Goal: Task Accomplishment & Management: Complete application form

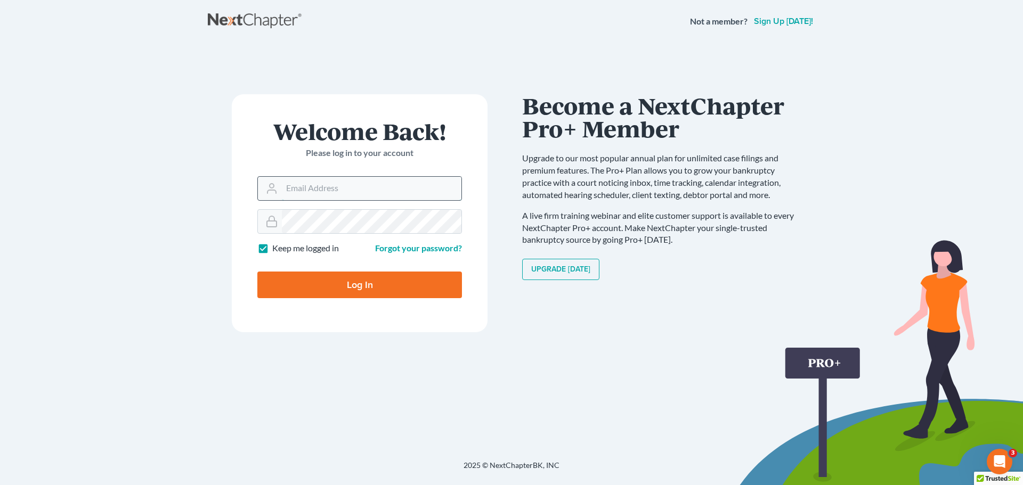
click at [400, 193] on input "Email Address" at bounding box center [372, 188] width 180 height 23
type input "[EMAIL_ADDRESS][DOMAIN_NAME]"
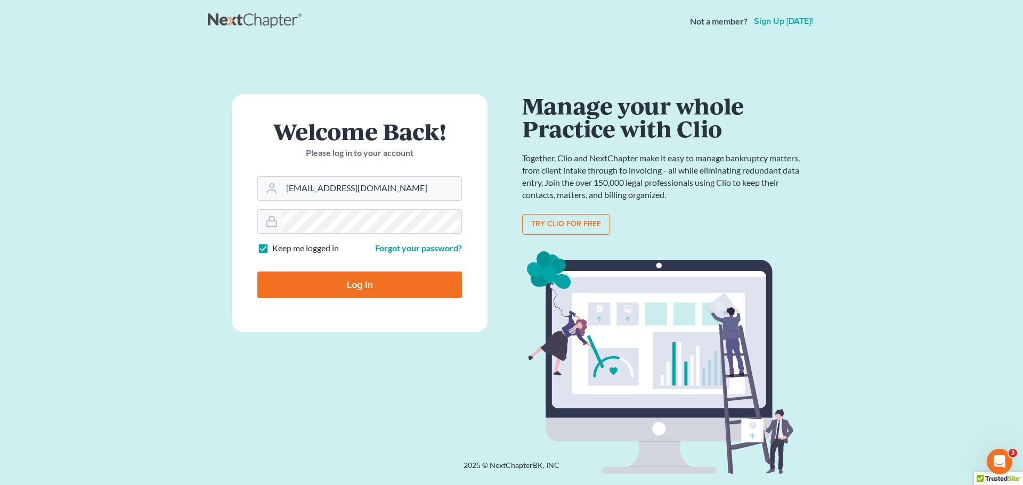
click at [272, 250] on label "Keep me logged in" at bounding box center [305, 248] width 67 height 12
click at [277, 249] on input "Keep me logged in" at bounding box center [280, 245] width 7 height 7
checkbox input "false"
click at [277, 280] on input "Log In" at bounding box center [359, 285] width 205 height 27
type input "Thinking..."
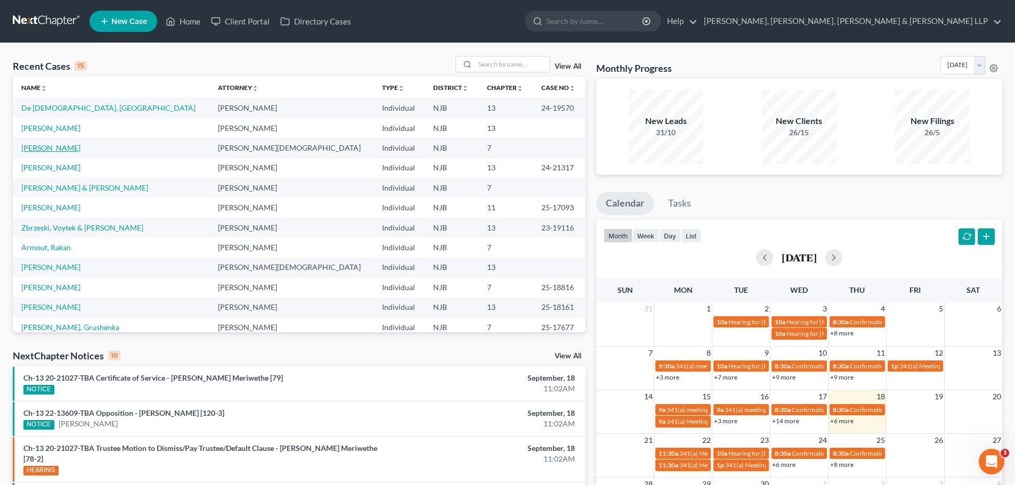
click at [51, 147] on link "Gomez, Jason" at bounding box center [50, 147] width 59 height 9
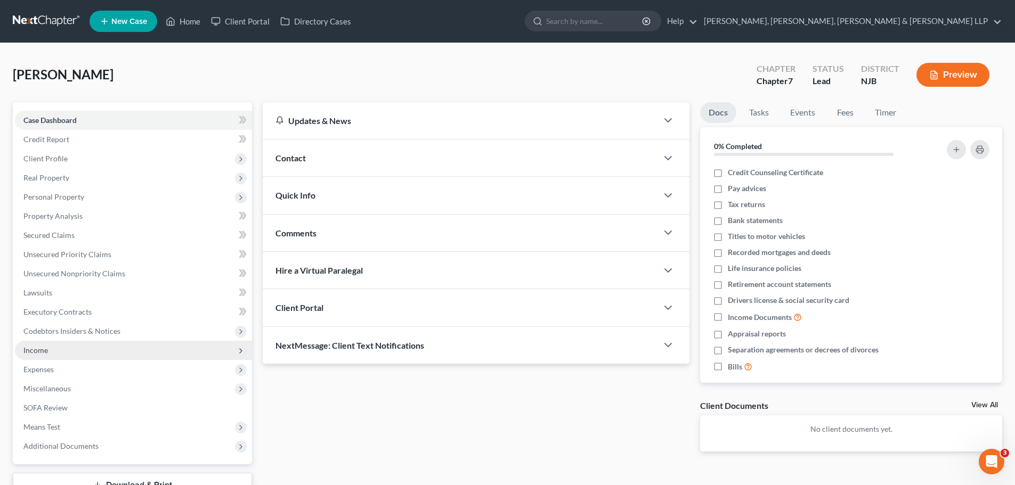
click at [54, 353] on span "Income" at bounding box center [133, 350] width 237 height 19
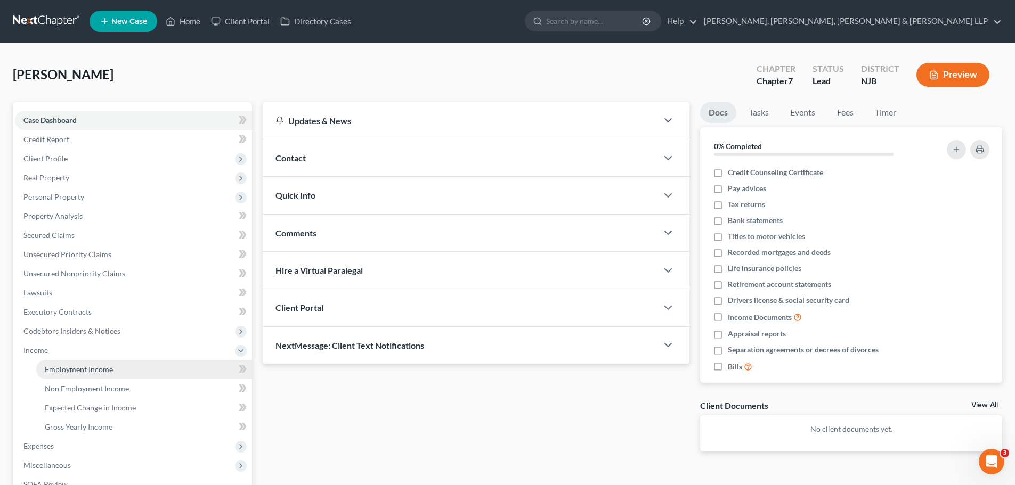
click at [92, 371] on span "Employment Income" at bounding box center [79, 369] width 68 height 9
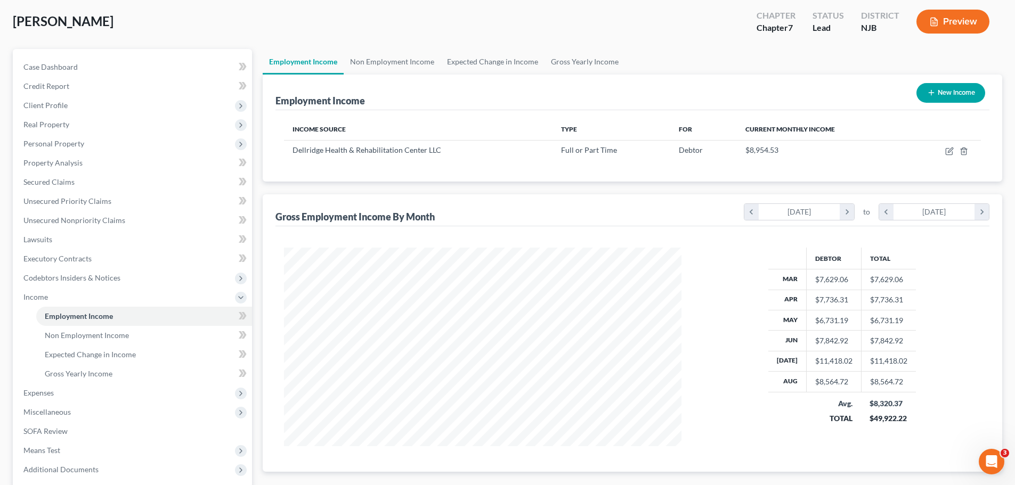
scroll to position [107, 0]
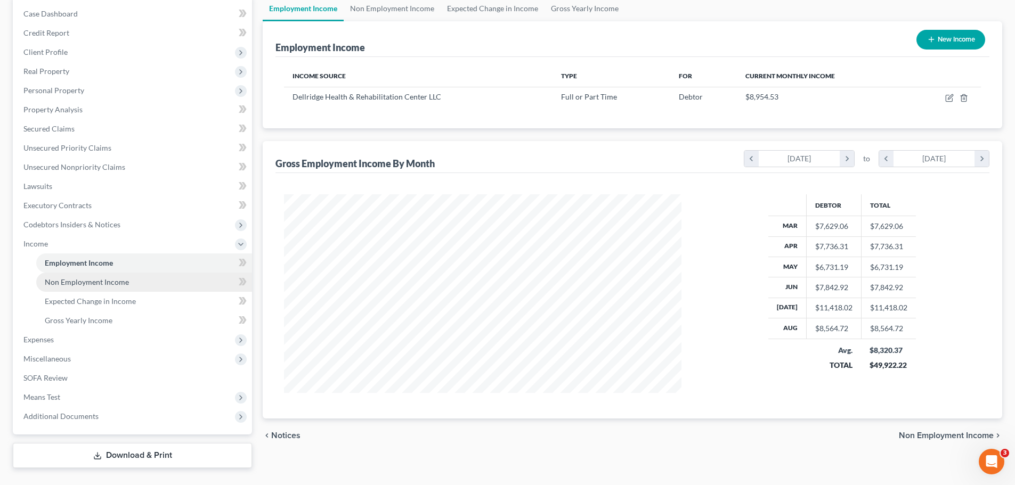
click at [107, 286] on span "Non Employment Income" at bounding box center [87, 282] width 84 height 9
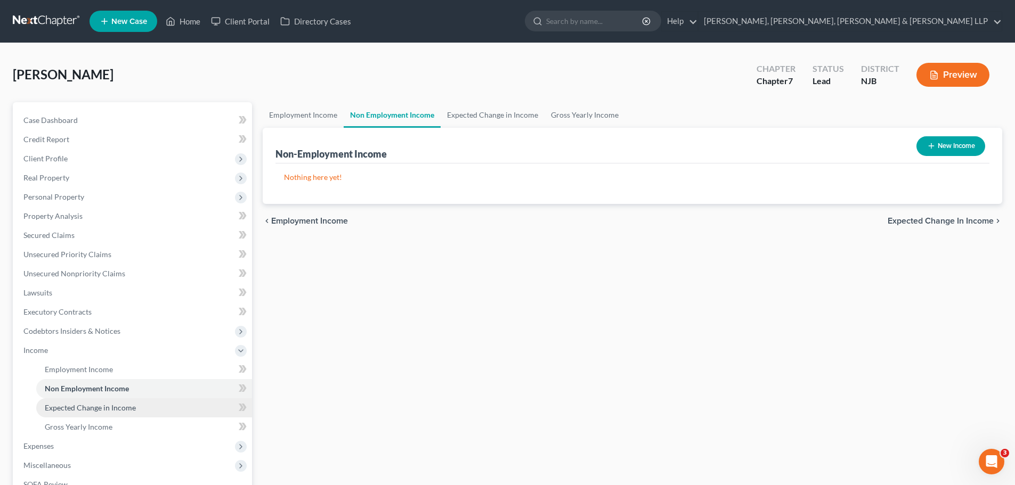
click at [145, 406] on link "Expected Change in Income" at bounding box center [144, 408] width 216 height 19
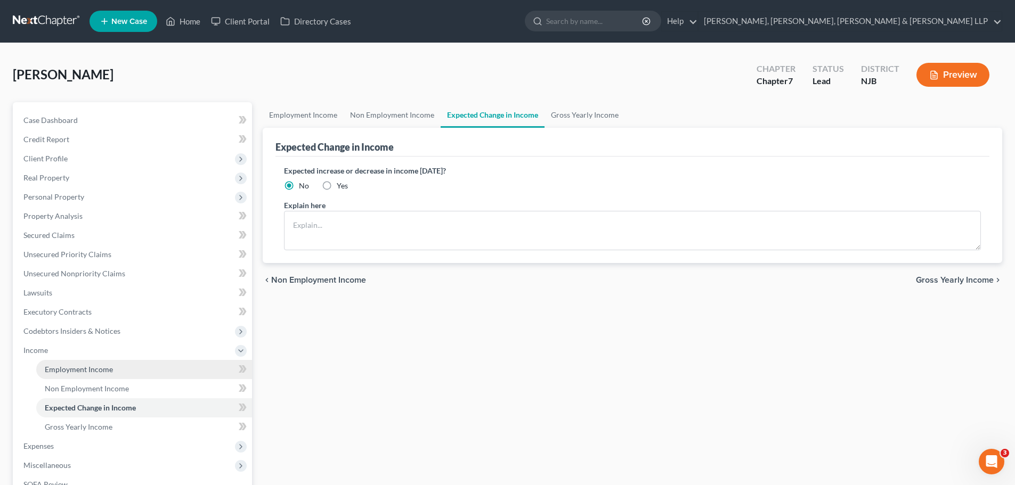
click at [79, 367] on span "Employment Income" at bounding box center [79, 369] width 68 height 9
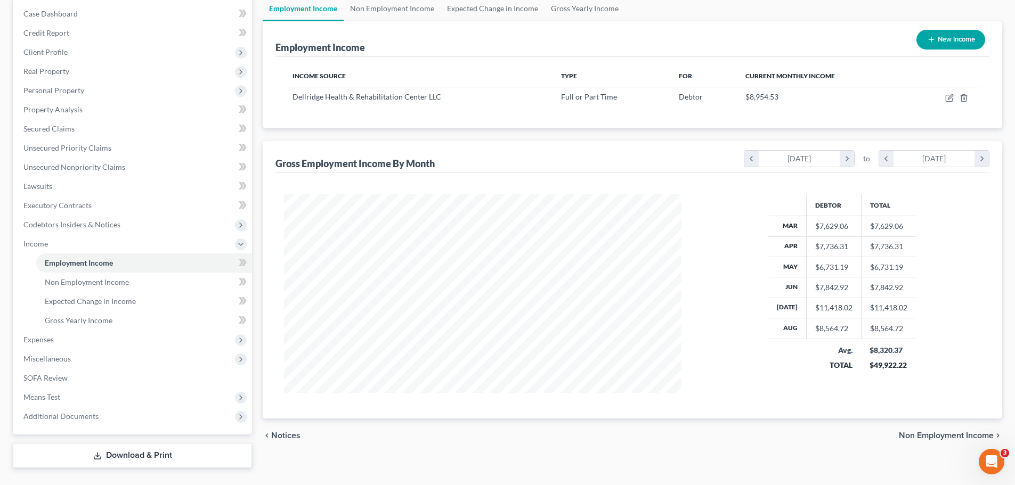
scroll to position [130, 0]
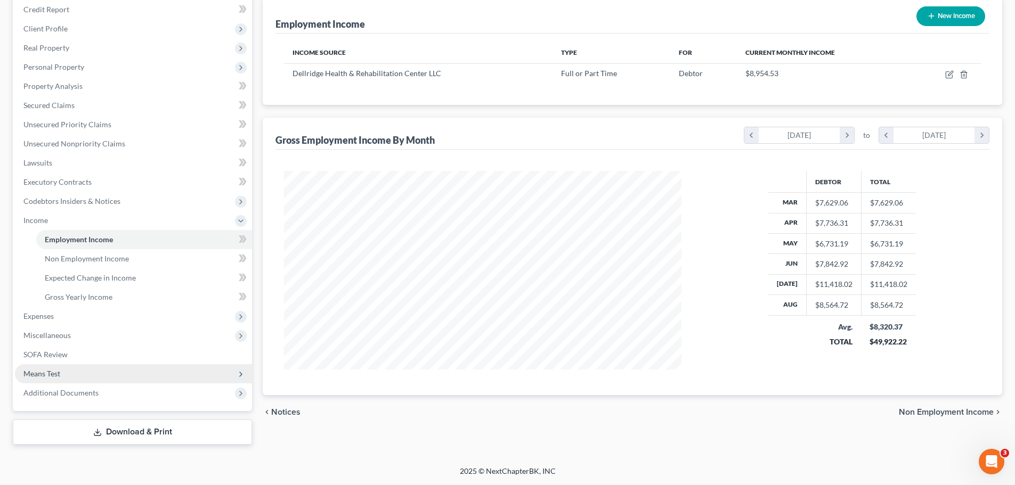
click at [80, 371] on span "Means Test" at bounding box center [133, 373] width 237 height 19
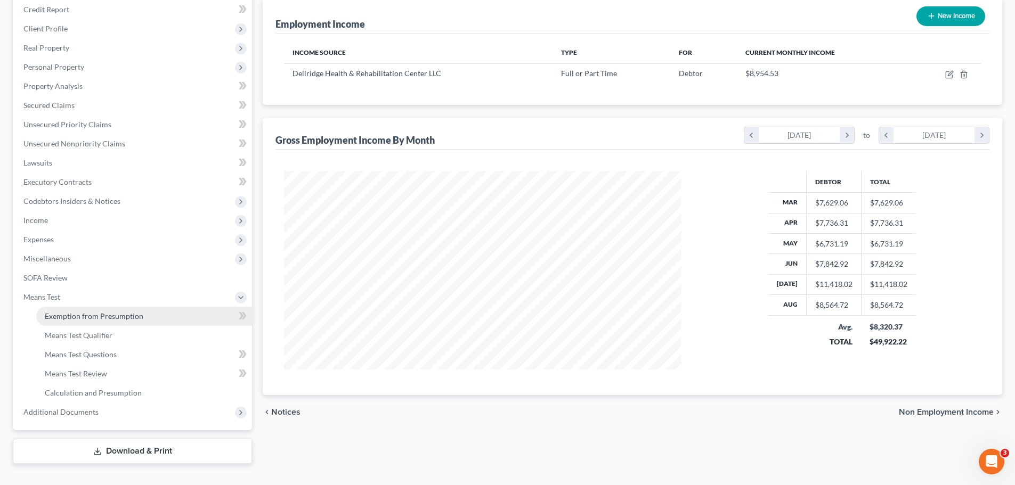
click at [103, 312] on span "Exemption from Presumption" at bounding box center [94, 316] width 99 height 9
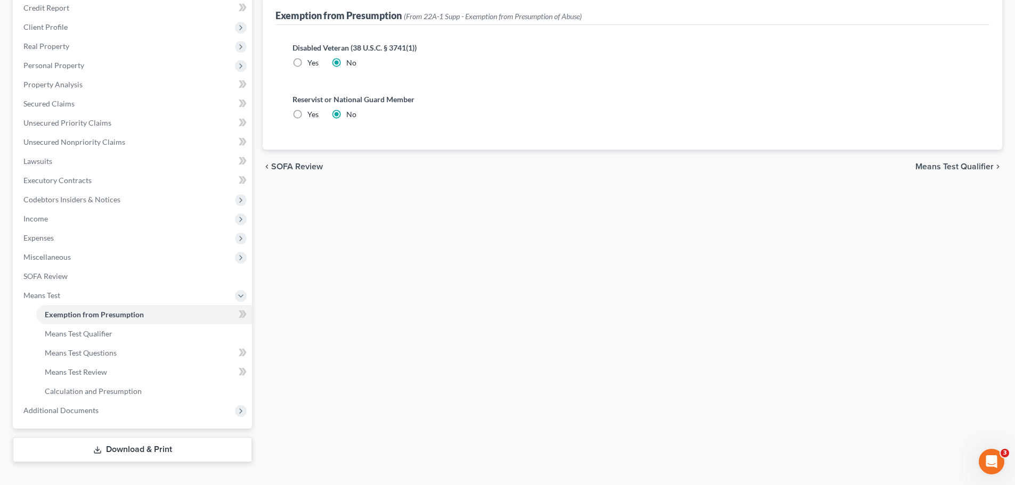
scroll to position [149, 0]
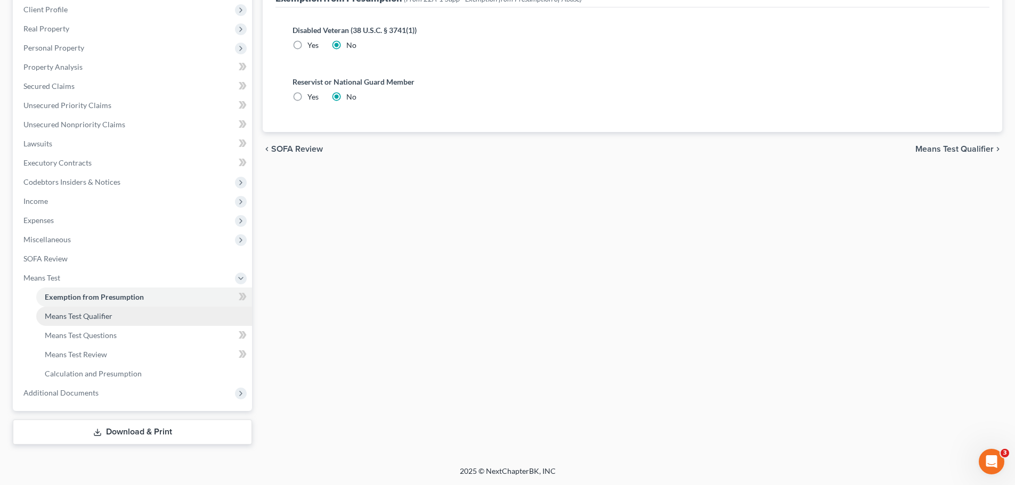
click at [93, 314] on span "Means Test Qualifier" at bounding box center [79, 316] width 68 height 9
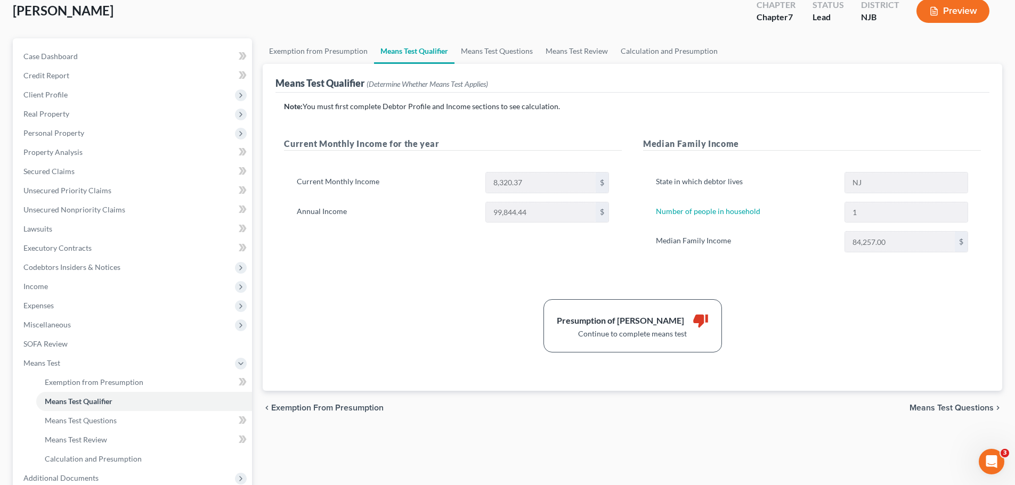
scroll to position [107, 0]
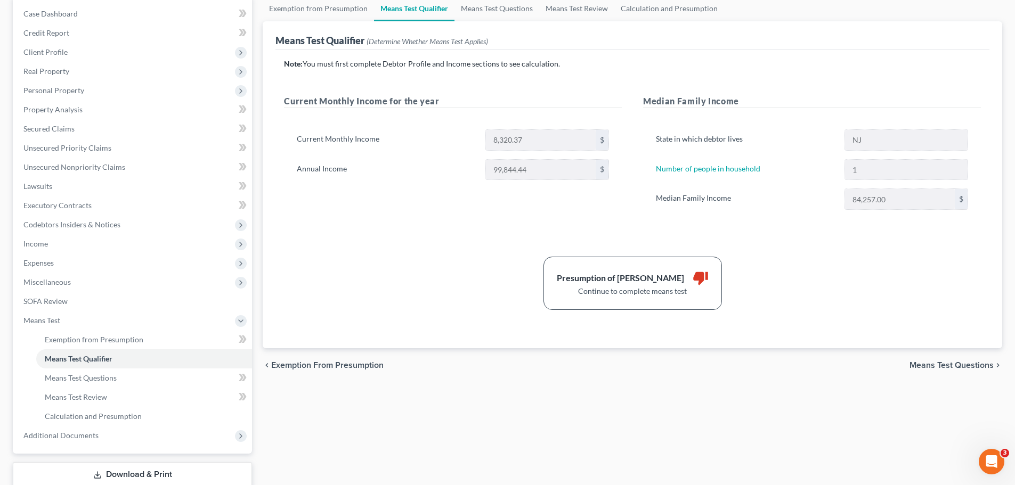
click at [948, 368] on span "Means Test Questions" at bounding box center [951, 365] width 84 height 9
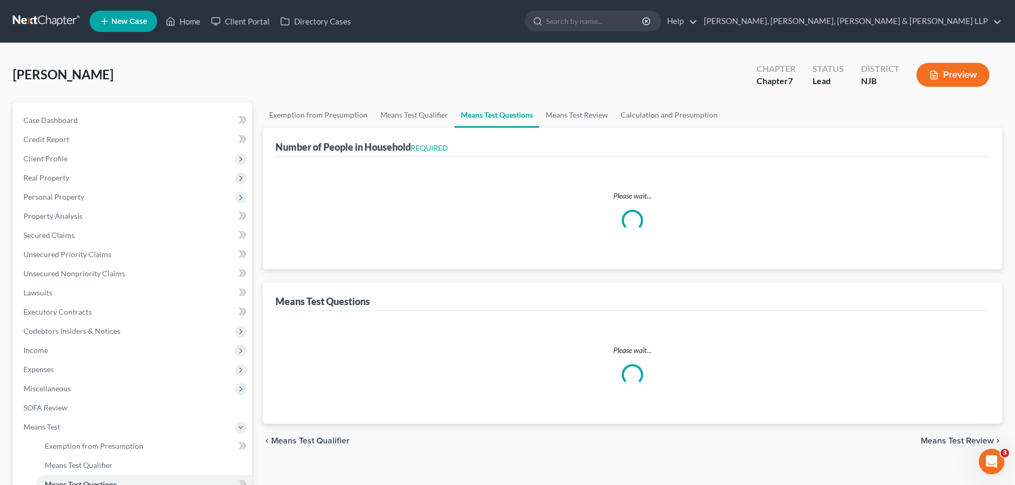
select select "1"
select select "45"
select select "1"
select select "2"
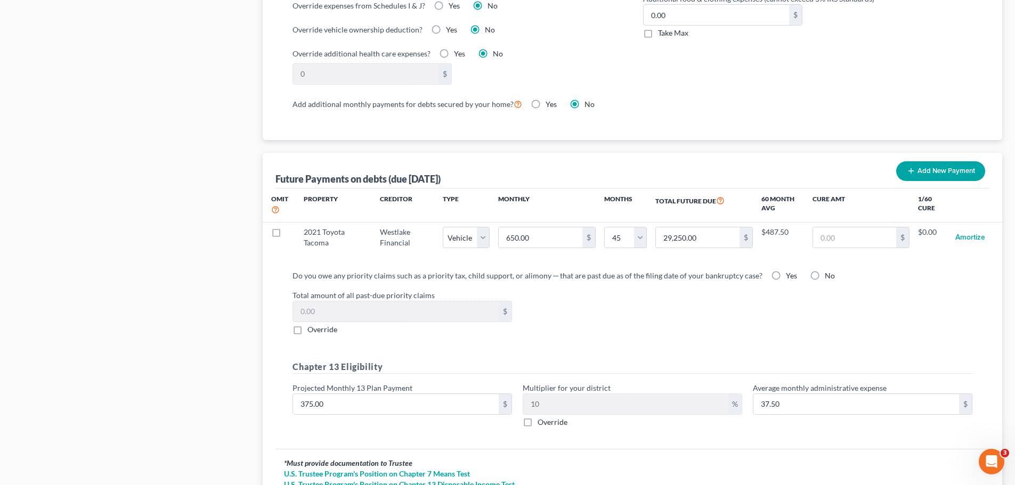
scroll to position [996, 0]
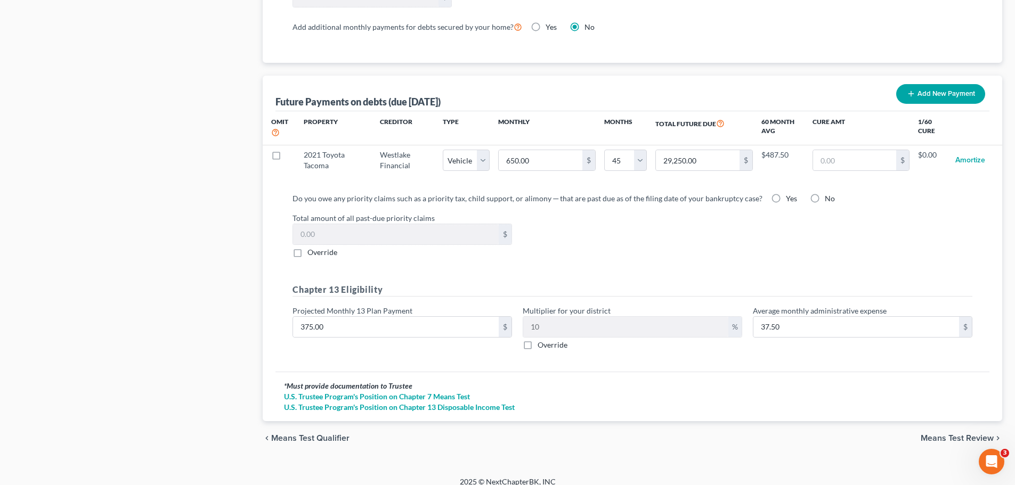
click at [928, 434] on span "Means Test Review" at bounding box center [957, 438] width 73 height 9
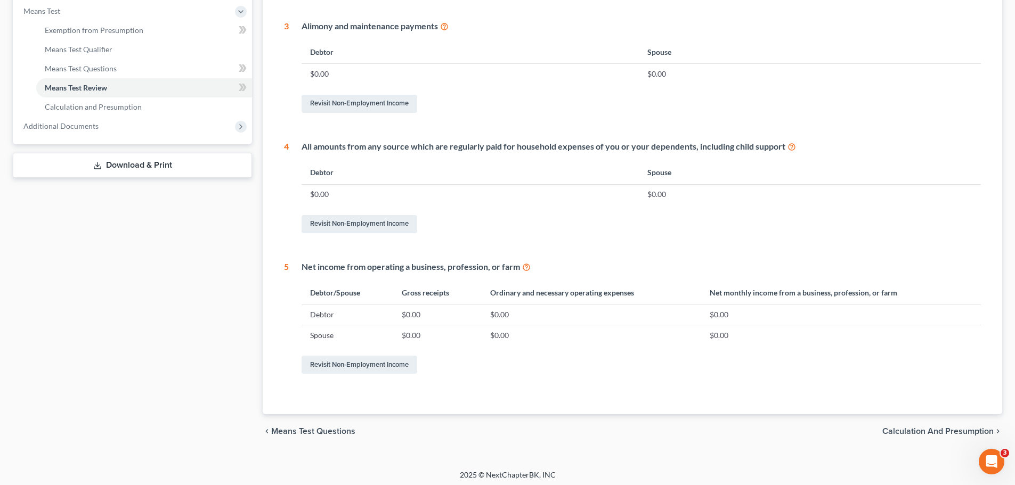
scroll to position [420, 0]
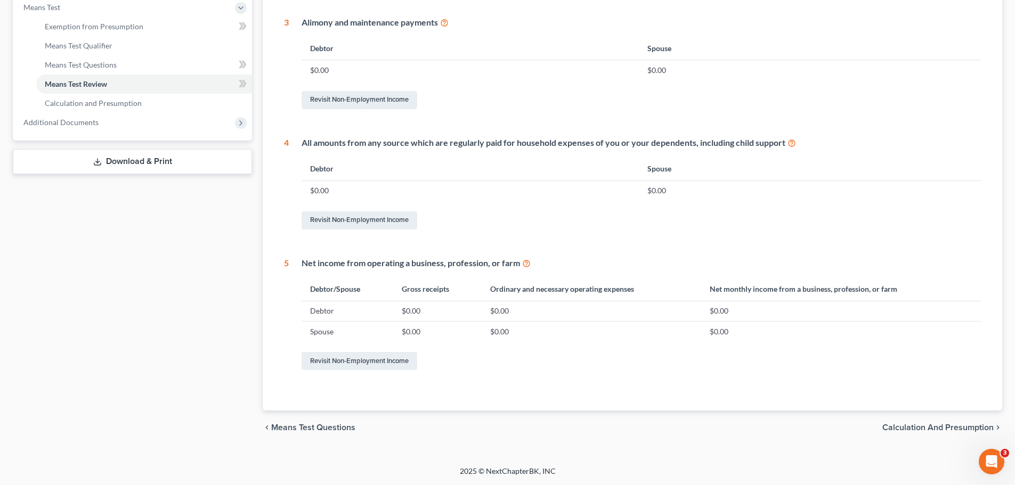
click at [928, 424] on span "Calculation and Presumption" at bounding box center [937, 428] width 111 height 9
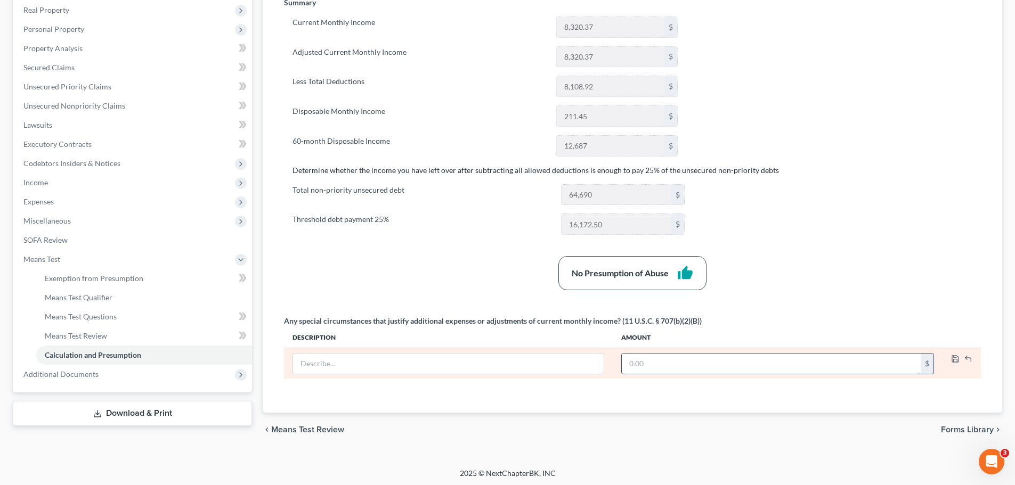
scroll to position [170, 0]
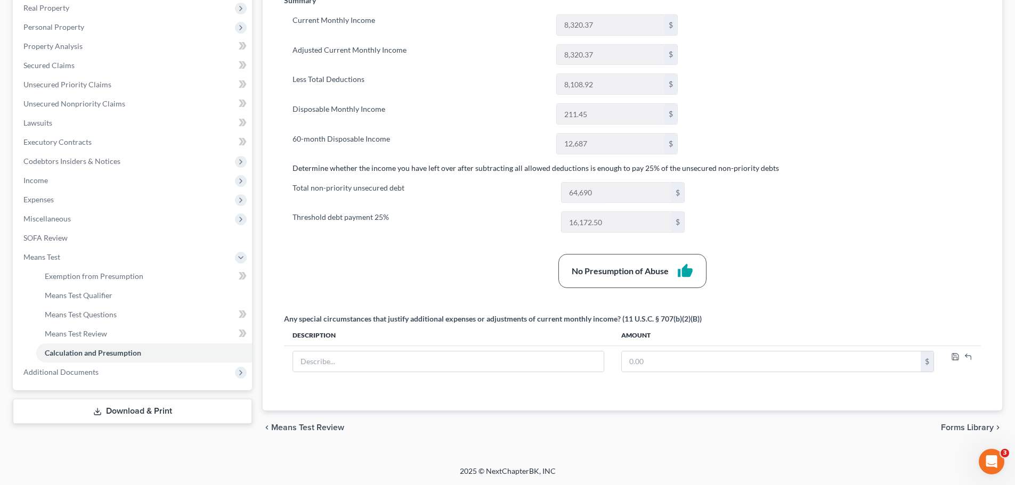
click at [950, 432] on span "Forms Library" at bounding box center [967, 428] width 53 height 9
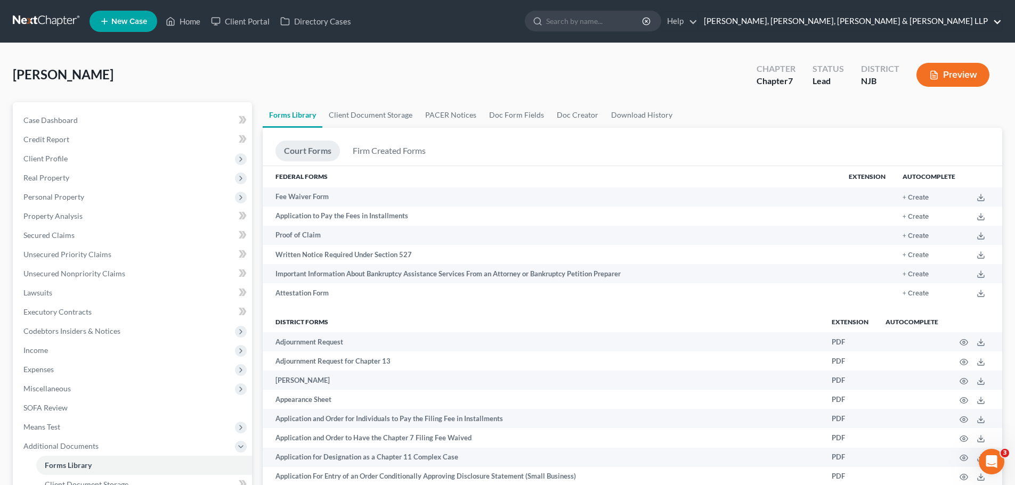
click at [910, 25] on link "Scura Wigfield, Heyer, Stevens & Cammarota LLP" at bounding box center [849, 21] width 303 height 19
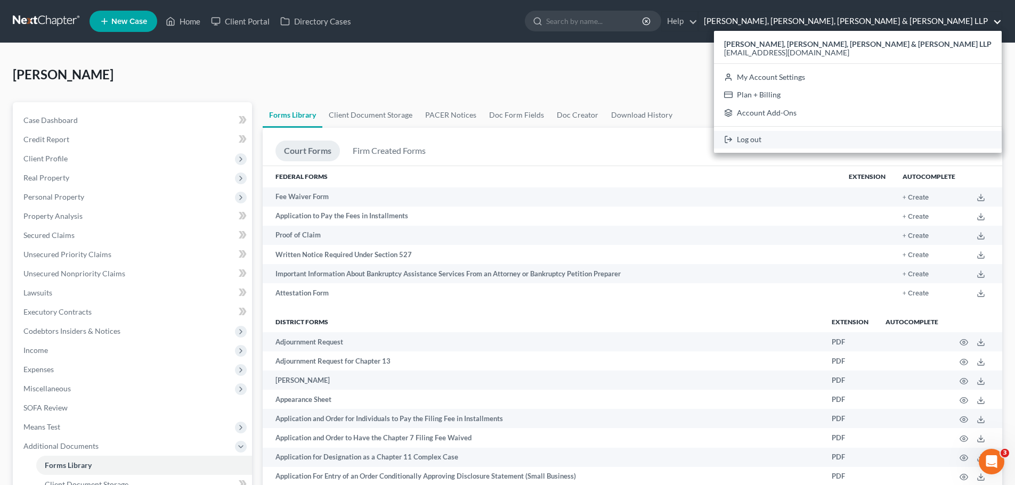
click at [856, 143] on link "Log out" at bounding box center [858, 140] width 288 height 18
